Goal: Use online tool/utility: Utilize a website feature to perform a specific function

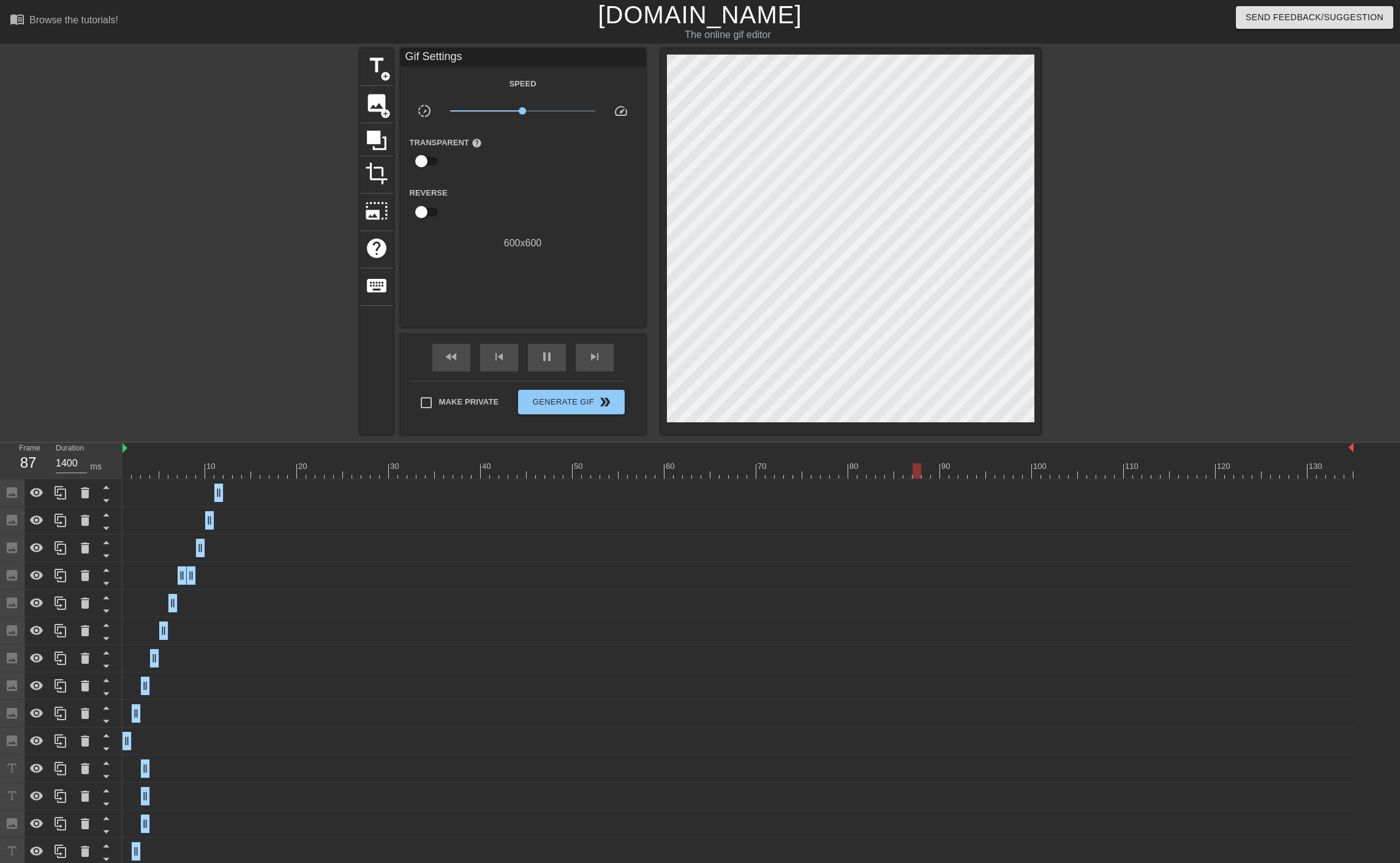
scroll to position [0, 9]
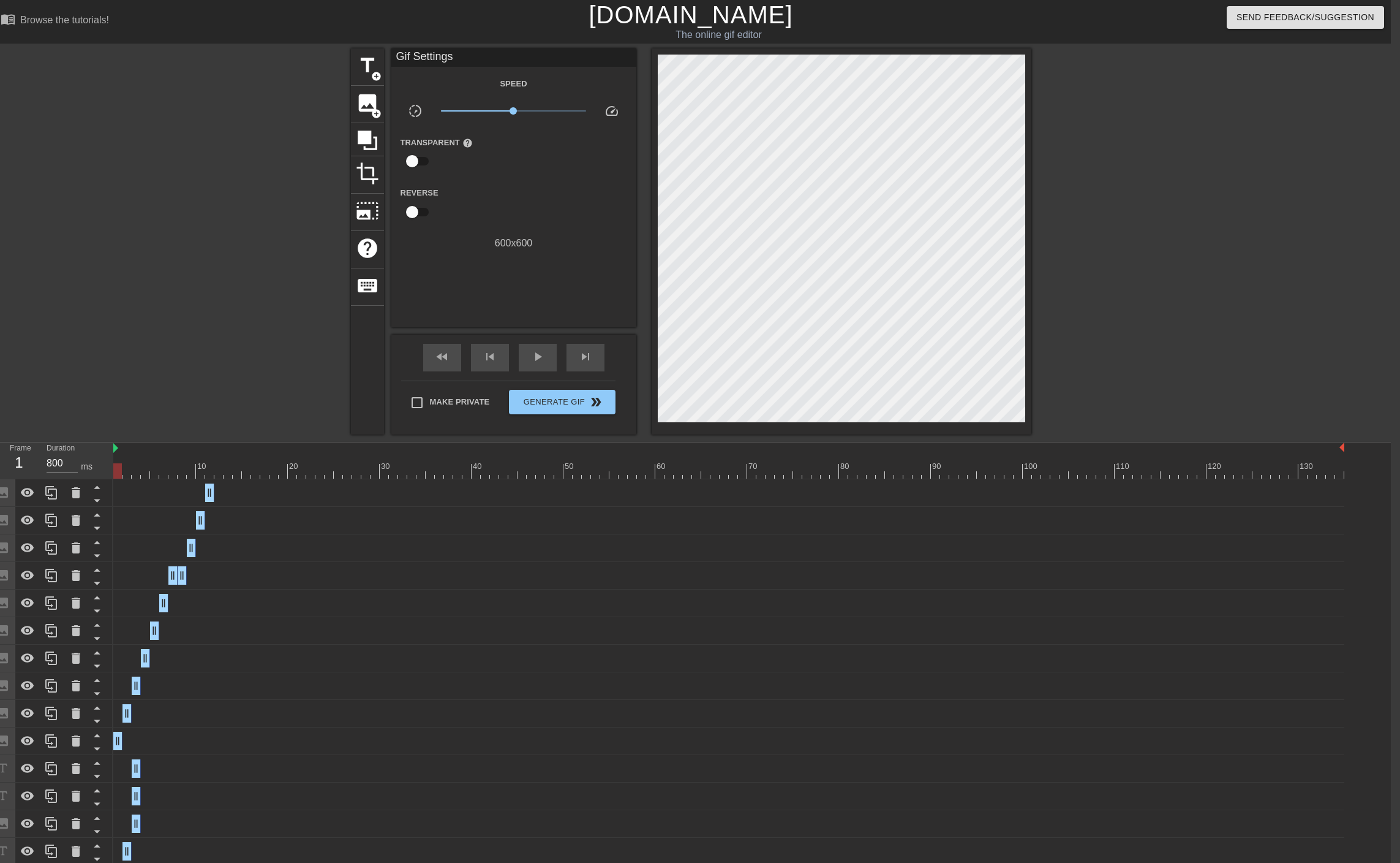
click at [120, 470] on div at bounding box center [729, 471] width 1231 height 16
click at [368, 95] on span "image" at bounding box center [368, 103] width 23 height 23
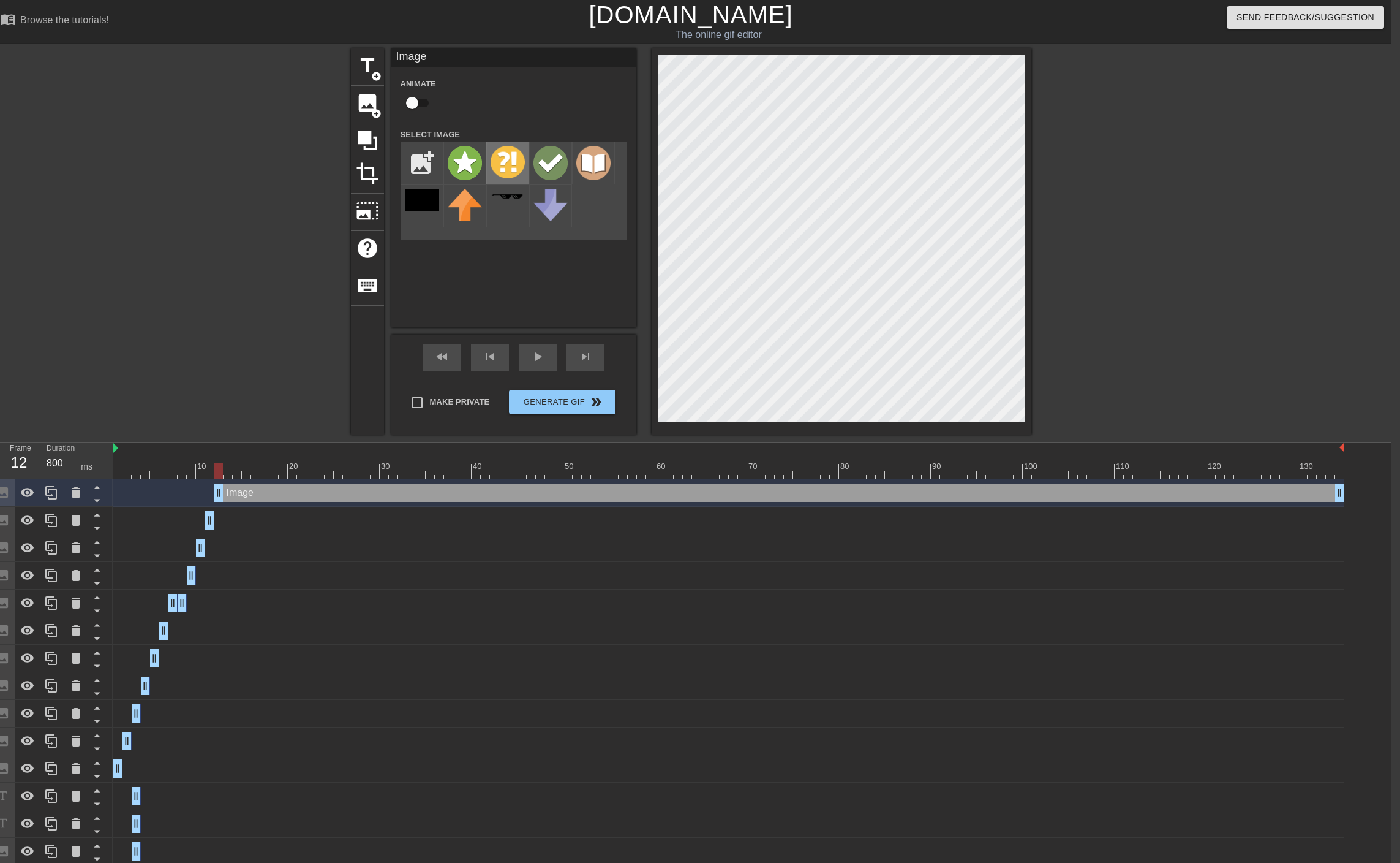
click at [501, 158] on img at bounding box center [508, 162] width 34 height 33
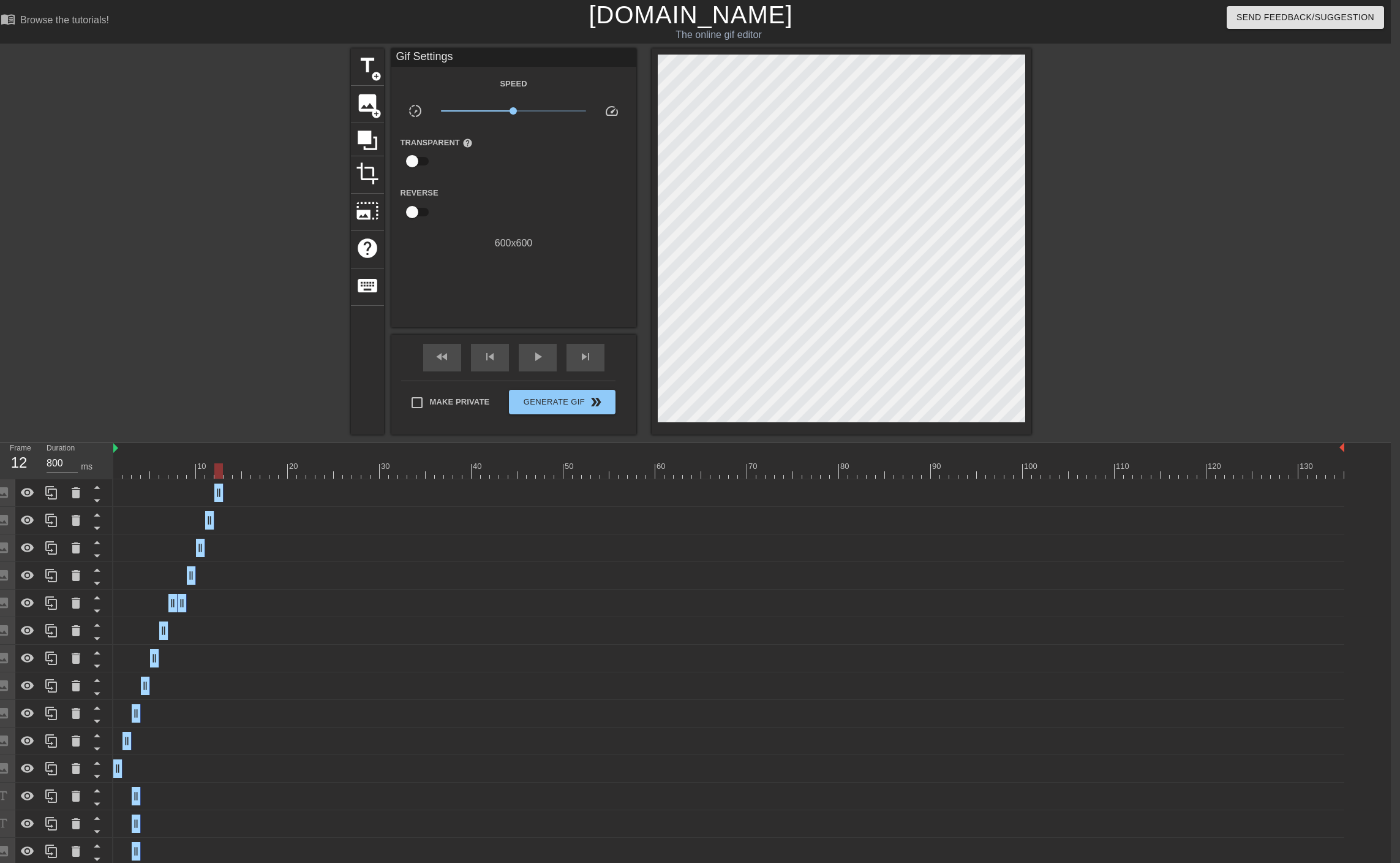
drag, startPoint x: 1339, startPoint y: 489, endPoint x: 217, endPoint y: 409, distance: 1124.8
click at [217, 409] on div "menu_book Browse the tutorials! [DOMAIN_NAME] The online gif editor Send Feedba…" at bounding box center [690, 487] width 1400 height 976
click at [225, 471] on div at bounding box center [729, 471] width 1231 height 16
click at [368, 94] on span "image" at bounding box center [368, 103] width 23 height 23
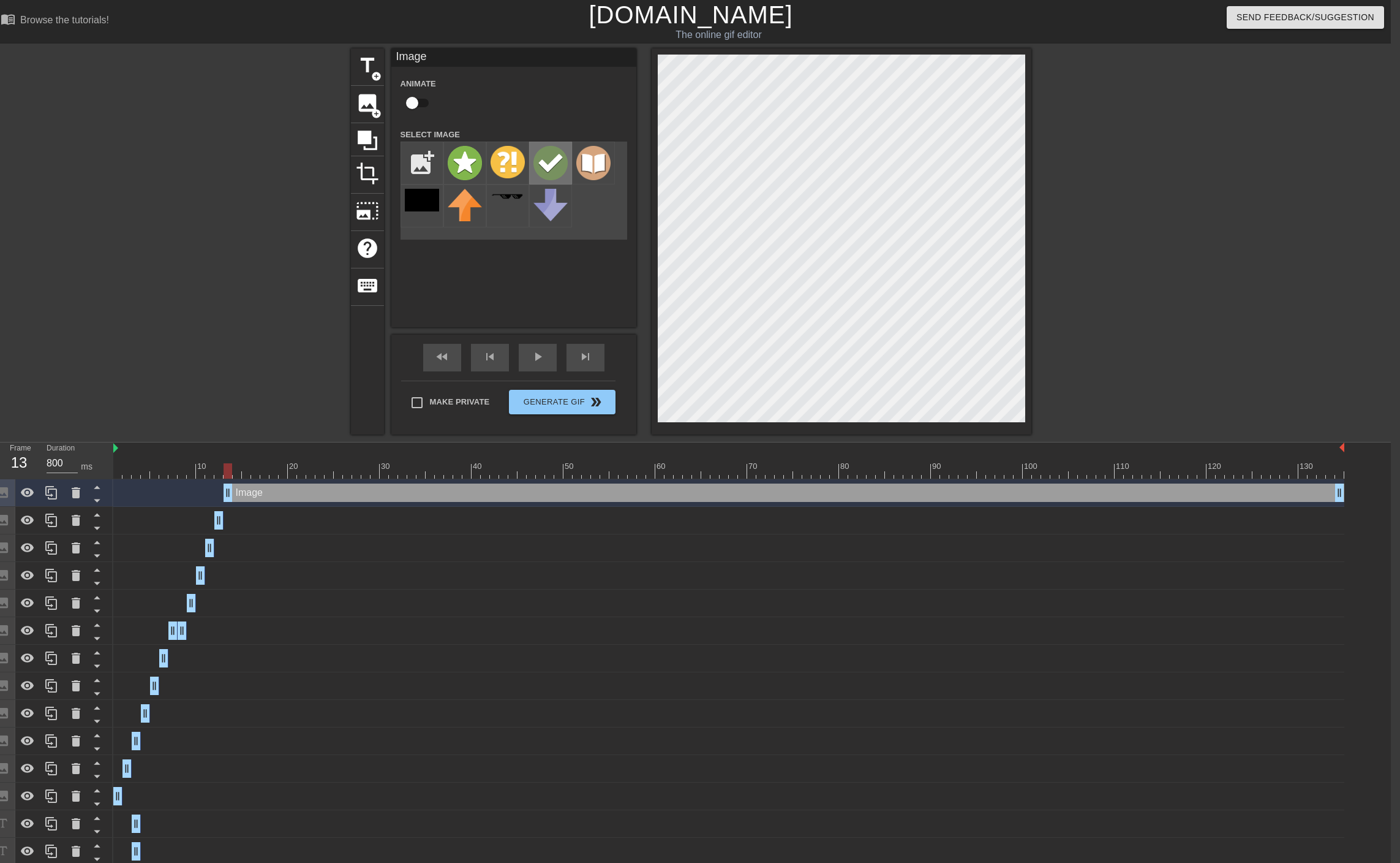
click at [540, 155] on img at bounding box center [550, 163] width 34 height 34
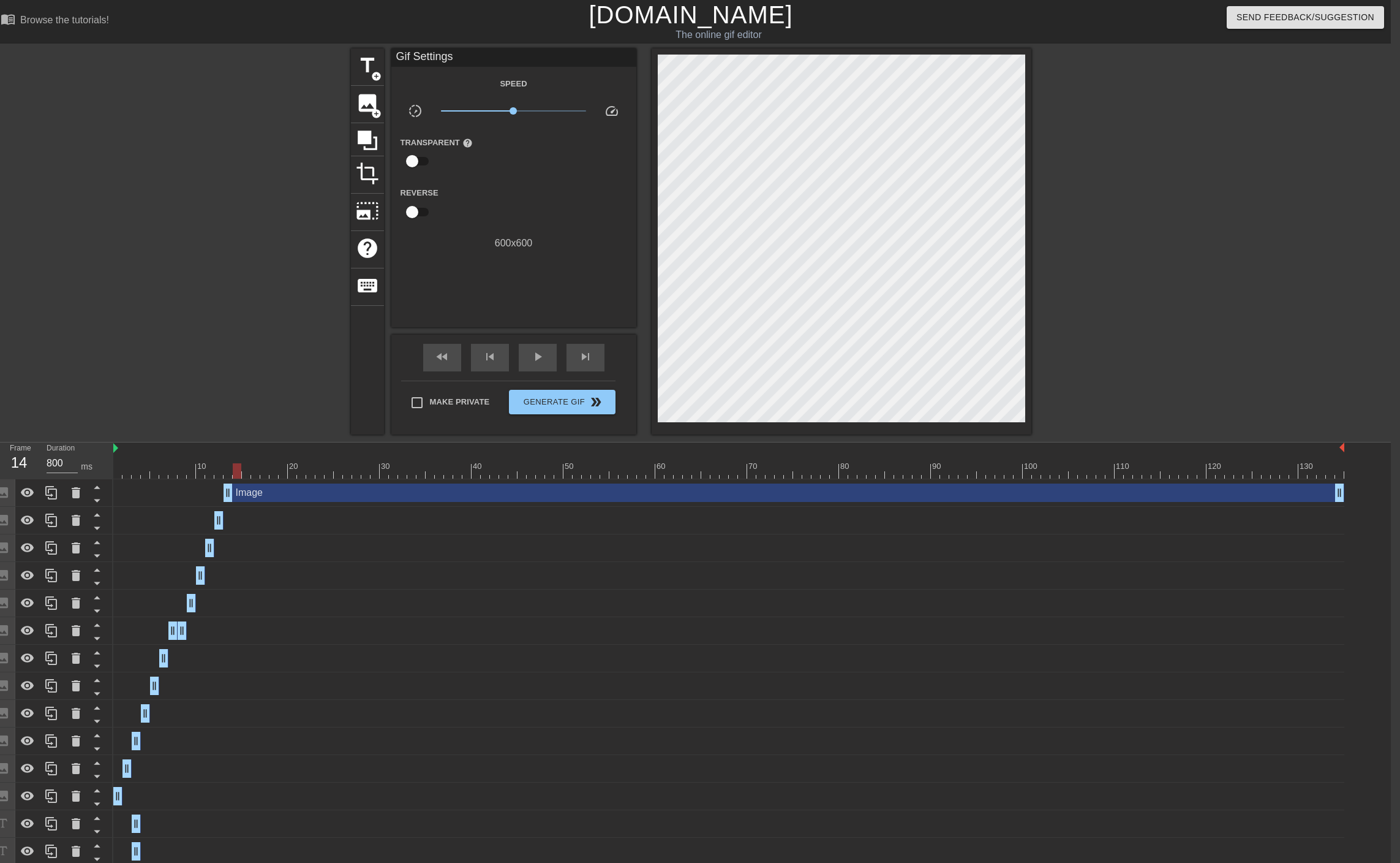
click at [236, 476] on div at bounding box center [729, 471] width 1231 height 16
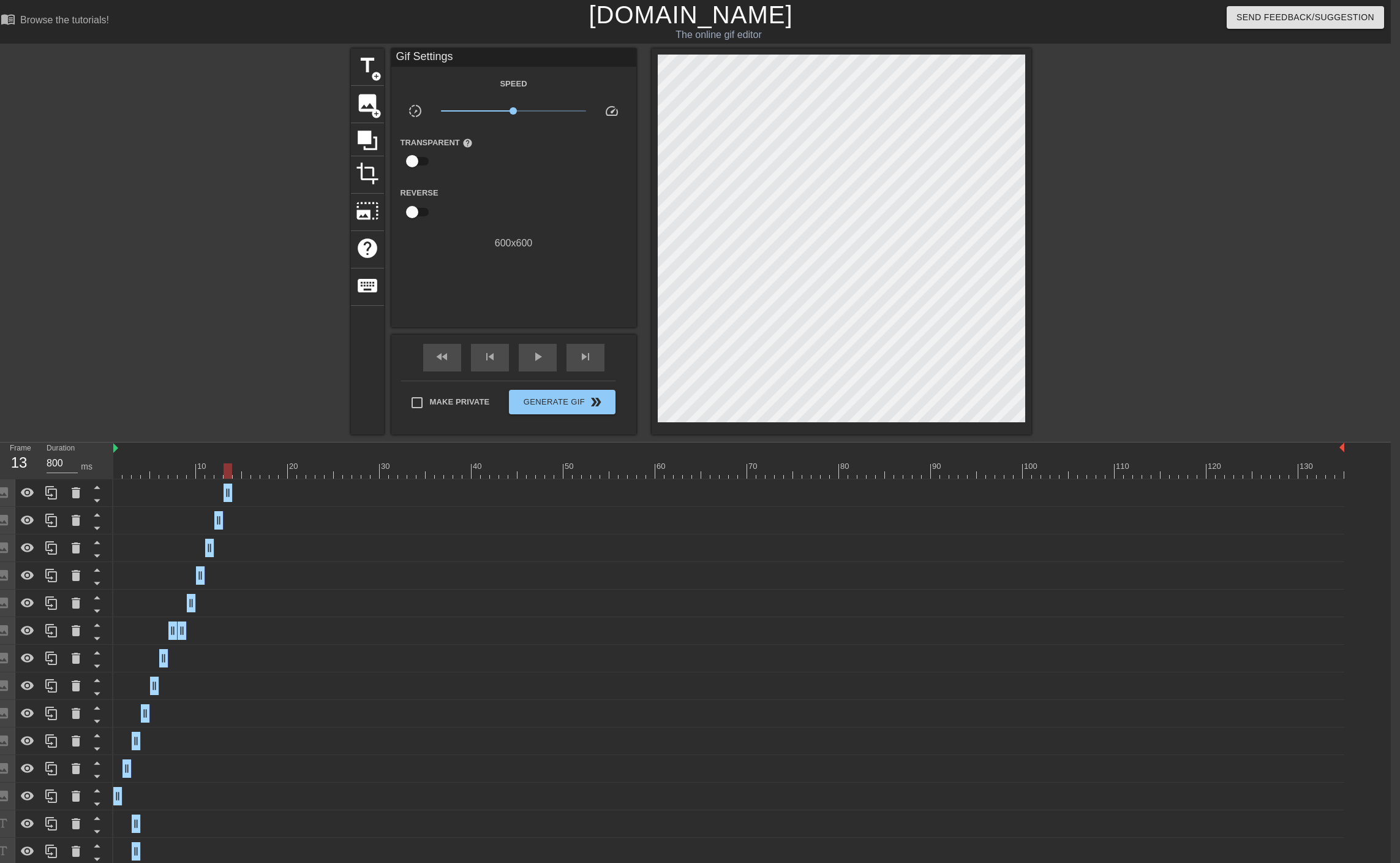
drag, startPoint x: 1341, startPoint y: 498, endPoint x: 227, endPoint y: 437, distance: 1115.7
click at [227, 437] on div "menu_book Browse the tutorials! [DOMAIN_NAME] The online gif editor Send Feedba…" at bounding box center [690, 501] width 1400 height 1003
click at [239, 471] on div at bounding box center [729, 471] width 1231 height 16
click at [372, 98] on span "image" at bounding box center [368, 103] width 23 height 23
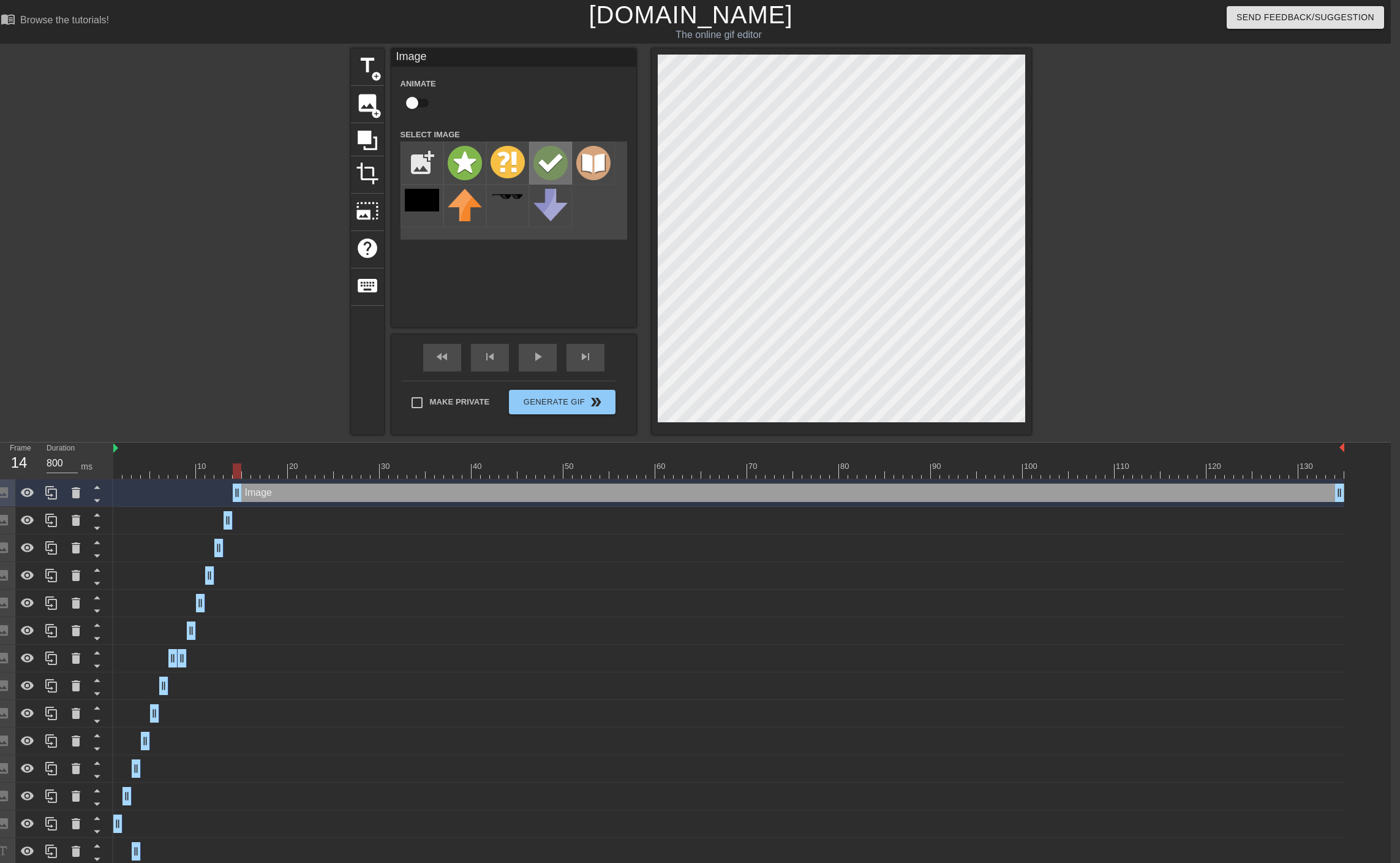
click at [549, 158] on img at bounding box center [550, 163] width 34 height 34
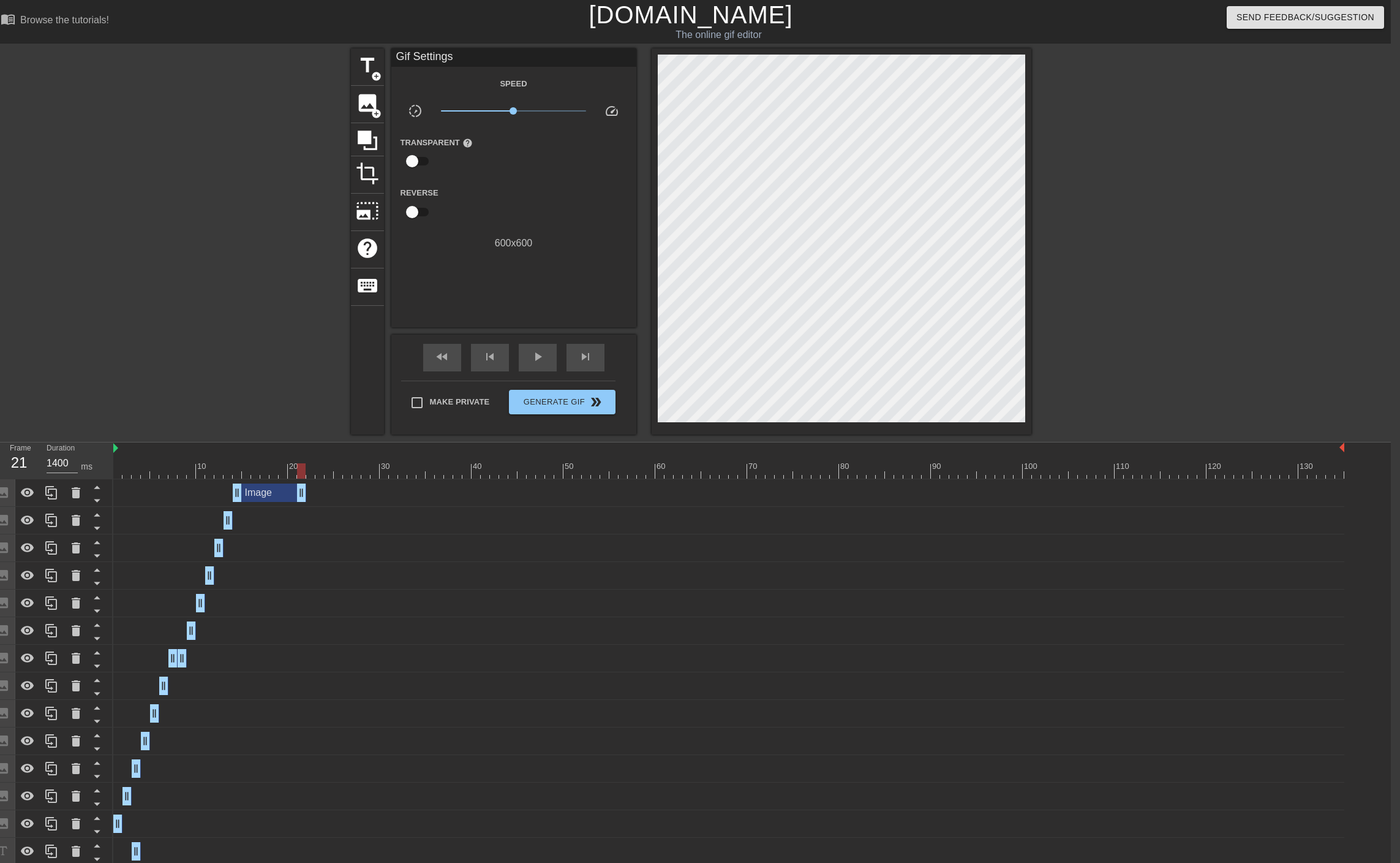
drag, startPoint x: 1339, startPoint y: 497, endPoint x: 305, endPoint y: 474, distance: 1034.3
click at [305, 474] on div "10 20 30 40 50 60 70 80 90 100 110 120 130 Image drag_handle drag_handle Image …" at bounding box center [752, 736] width 1278 height 589
drag, startPoint x: 302, startPoint y: 490, endPoint x: 226, endPoint y: 491, distance: 76.0
click at [226, 491] on div "Image drag_handle drag_handle" at bounding box center [729, 493] width 1231 height 19
click at [246, 473] on div at bounding box center [729, 471] width 1231 height 16
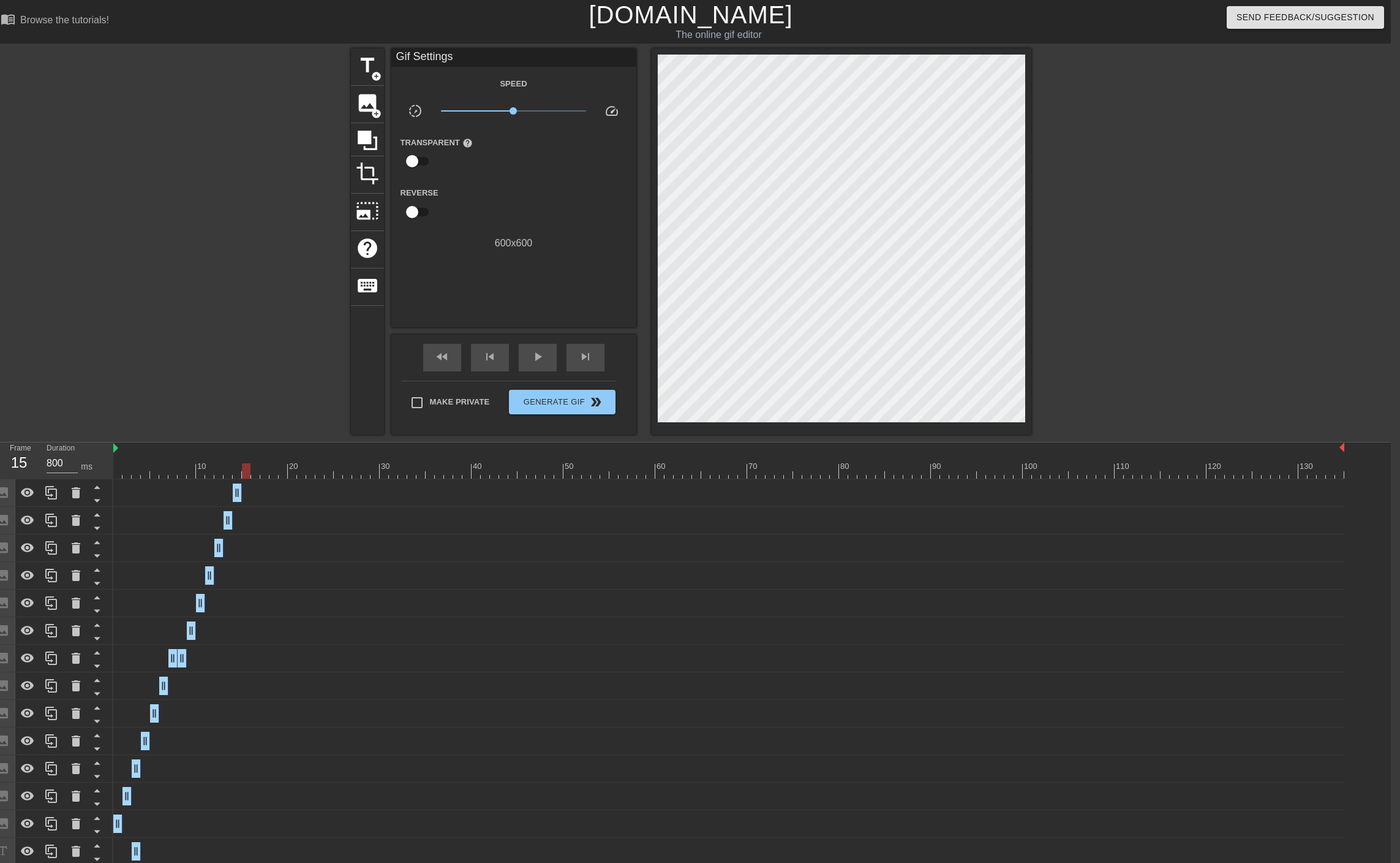
click at [239, 474] on div at bounding box center [729, 471] width 1231 height 16
click at [247, 476] on div at bounding box center [729, 471] width 1231 height 16
click at [365, 106] on span "image" at bounding box center [368, 103] width 23 height 23
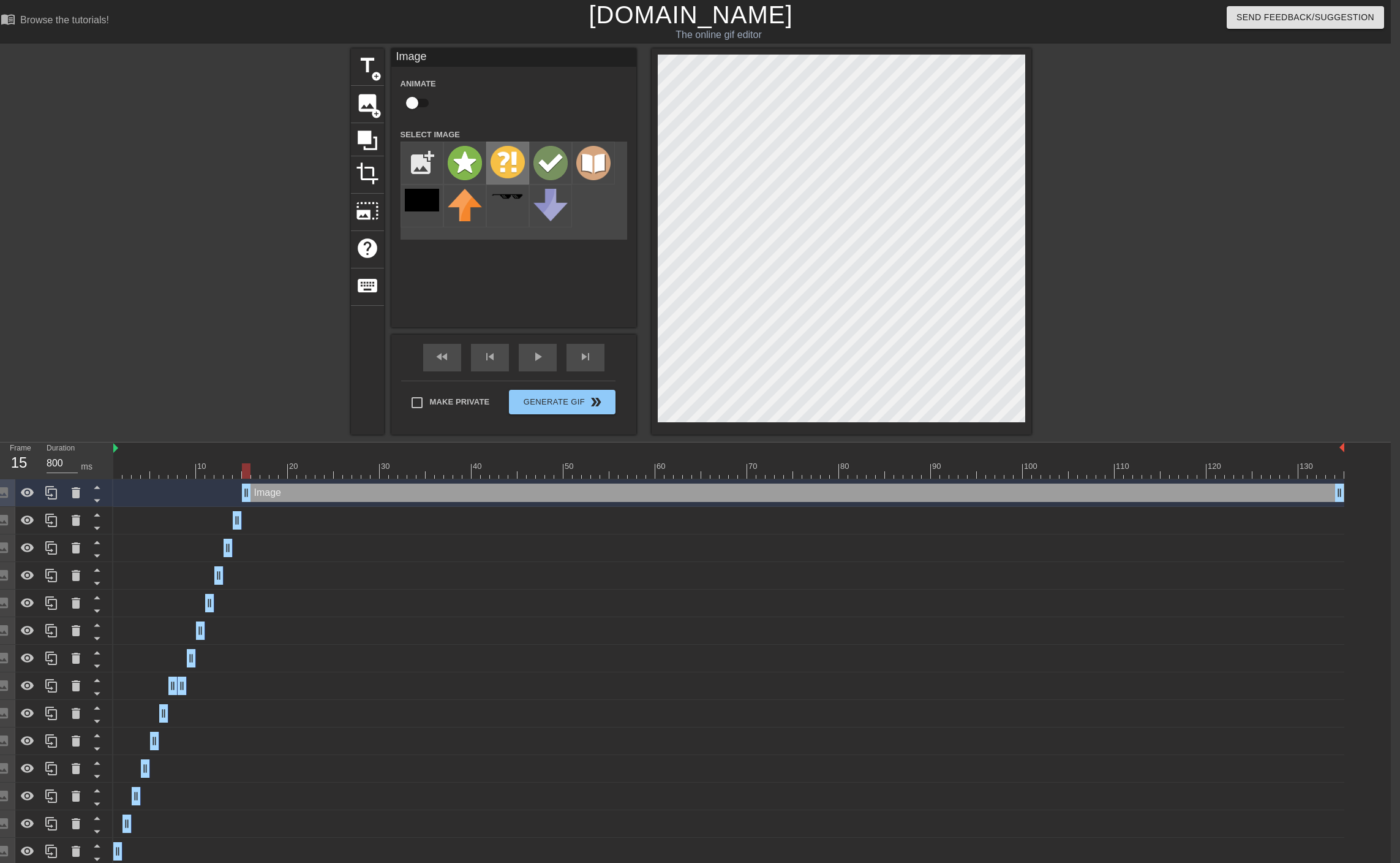
click at [518, 173] on img at bounding box center [508, 162] width 34 height 33
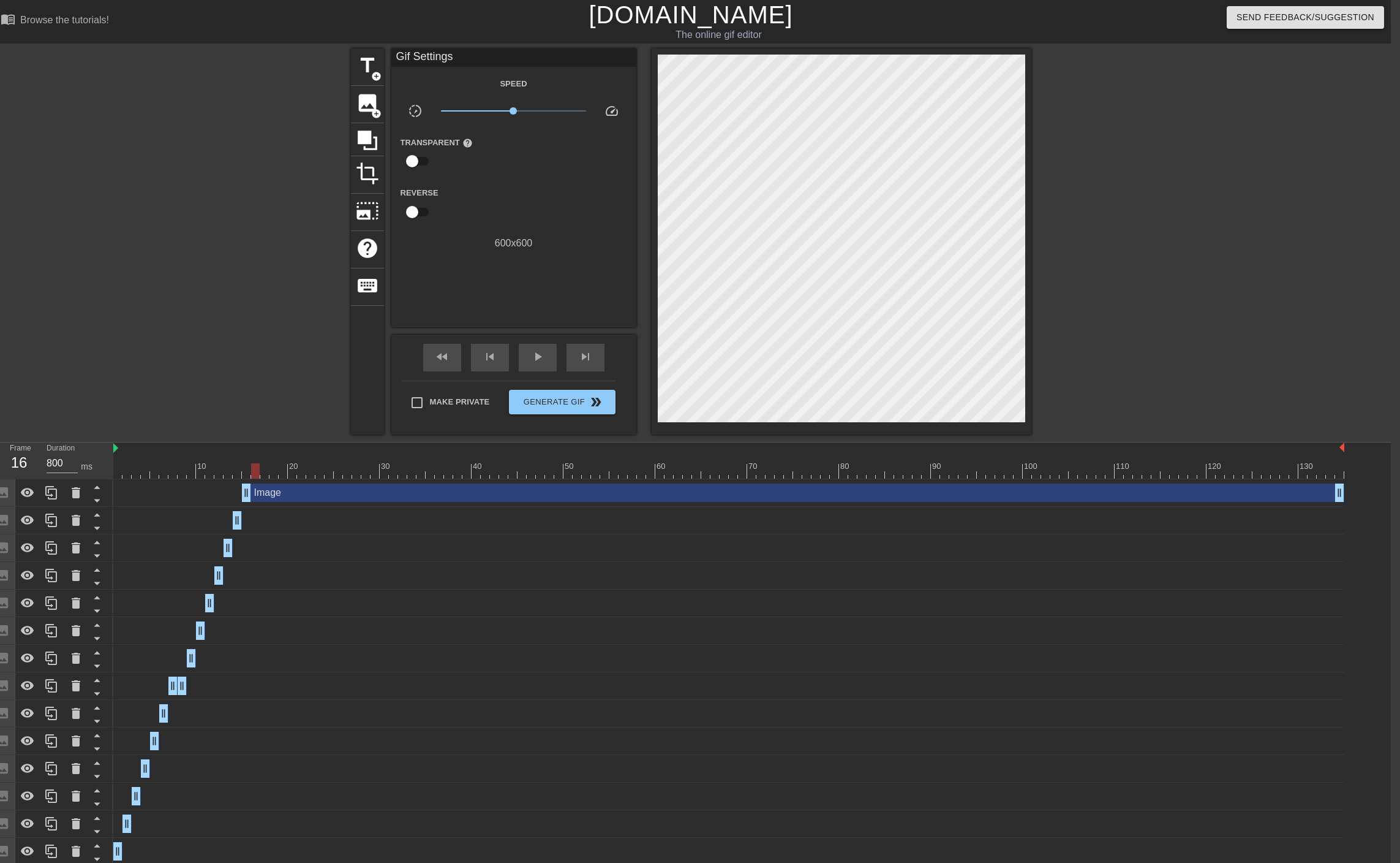
click at [256, 476] on div at bounding box center [729, 471] width 1231 height 16
click at [362, 108] on span "image" at bounding box center [368, 103] width 23 height 23
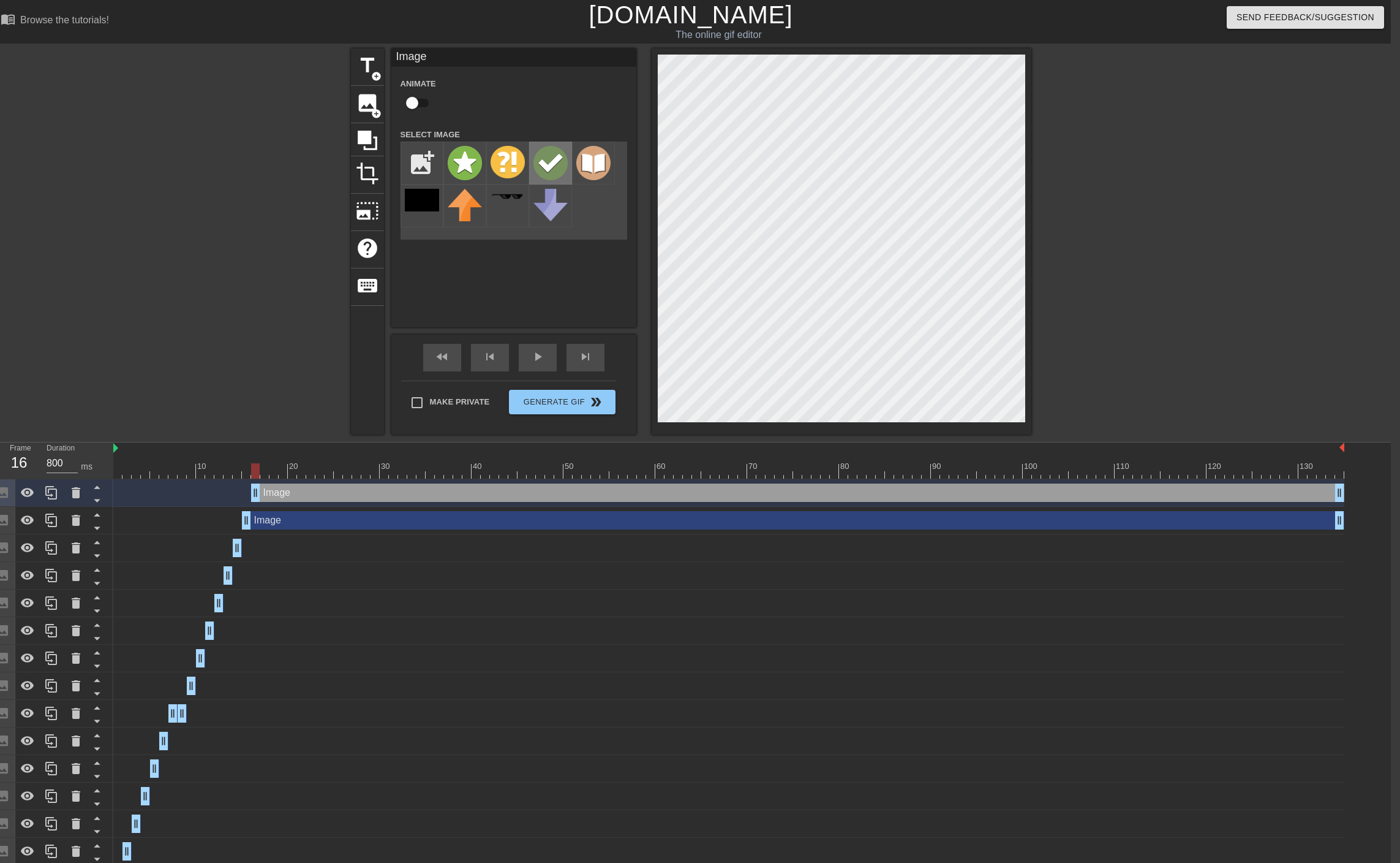
click at [548, 149] on img at bounding box center [550, 163] width 34 height 34
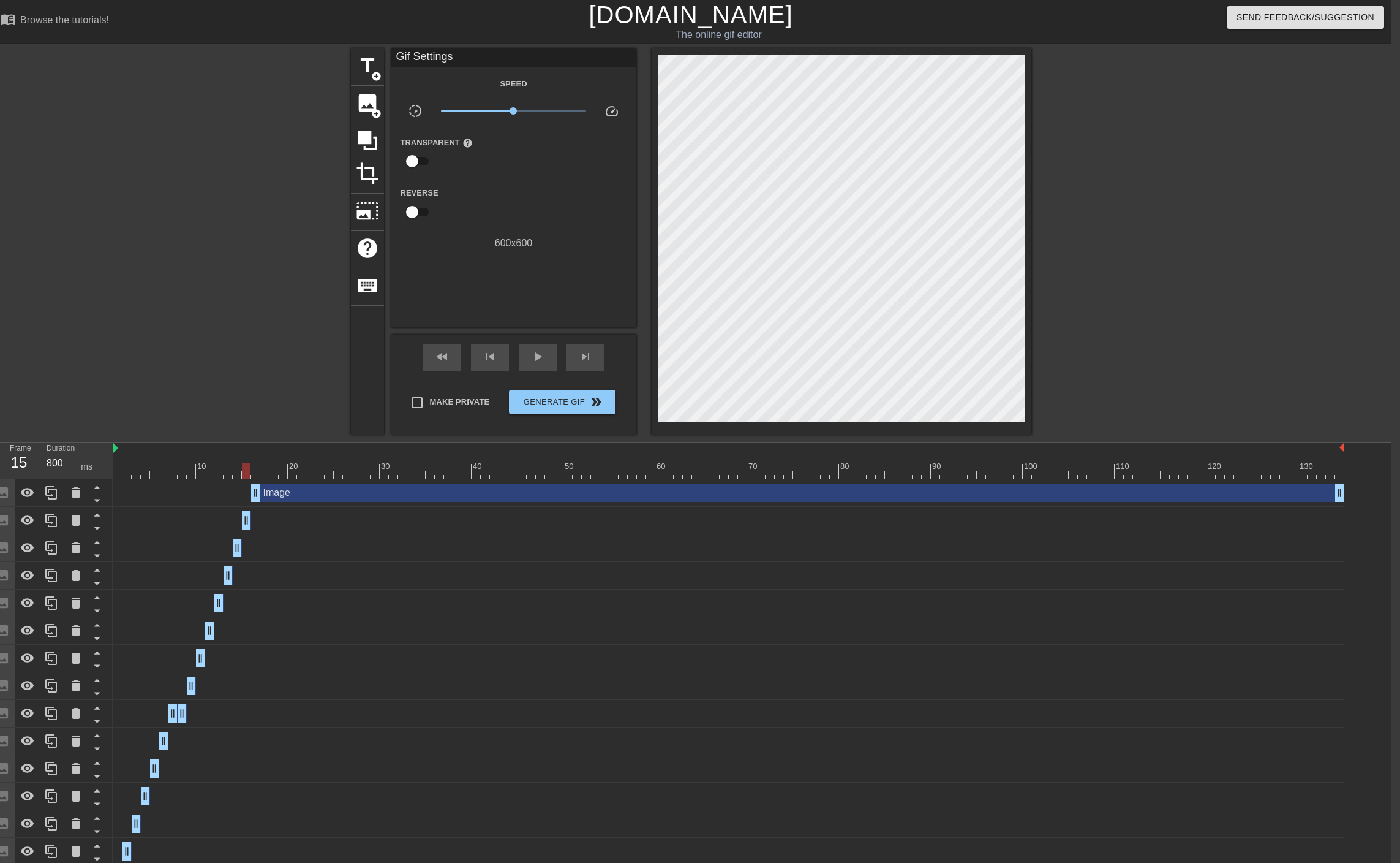
drag, startPoint x: 1340, startPoint y: 522, endPoint x: 165, endPoint y: 516, distance: 1175.0
click at [165, 516] on div "Image drag_handle drag_handle" at bounding box center [729, 520] width 1231 height 19
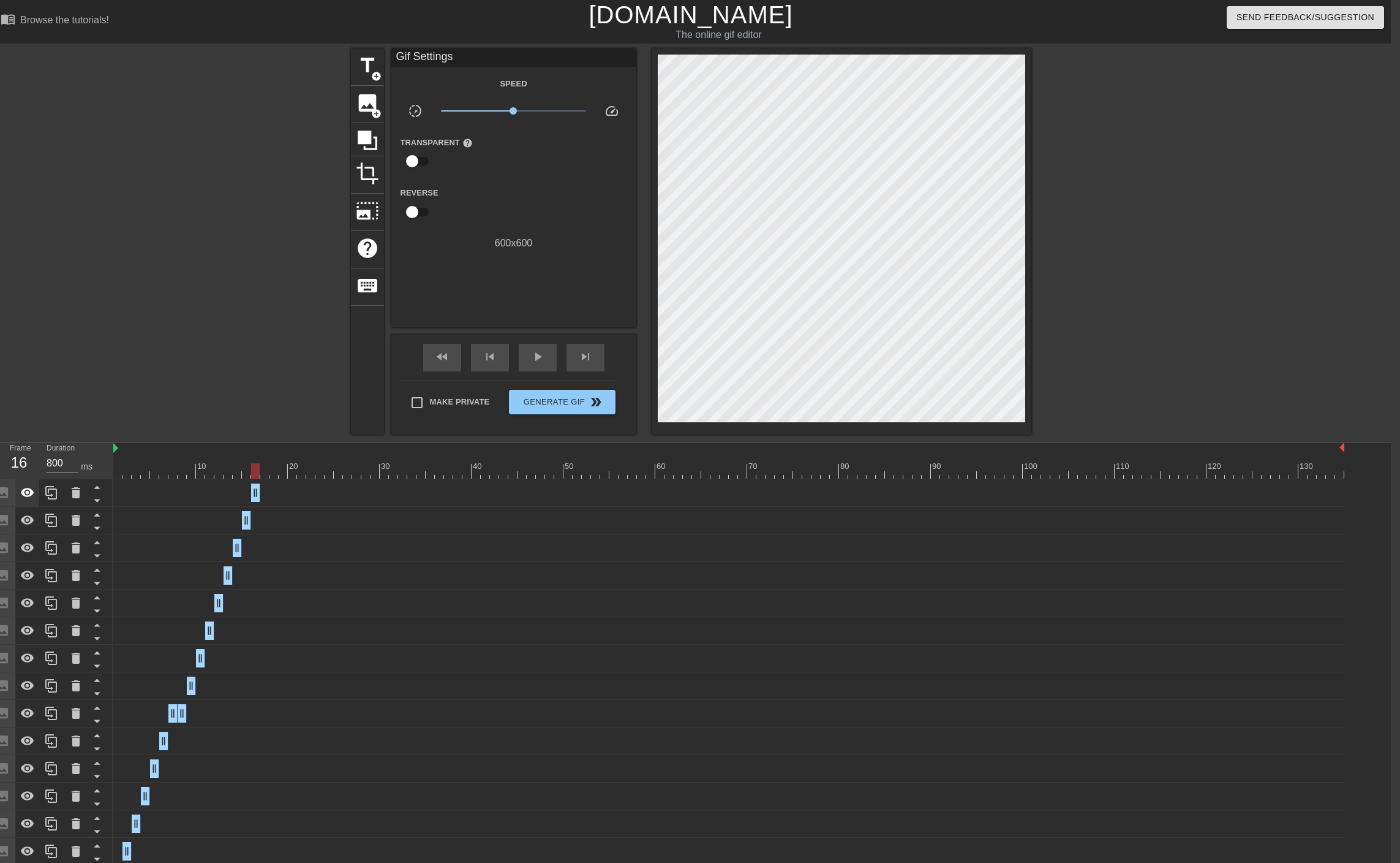
drag, startPoint x: 1338, startPoint y: 494, endPoint x: 34, endPoint y: 502, distance: 1304.0
click at [34, 502] on div "Frame 16 Duration 800 ms 10 20 30 40 50 60 70 80 90 100 110 120 130 Image drag_…" at bounding box center [690, 763] width 1400 height 643
click at [118, 468] on div at bounding box center [729, 471] width 1231 height 16
type input "1400"
